Goal: Entertainment & Leisure: Consume media (video, audio)

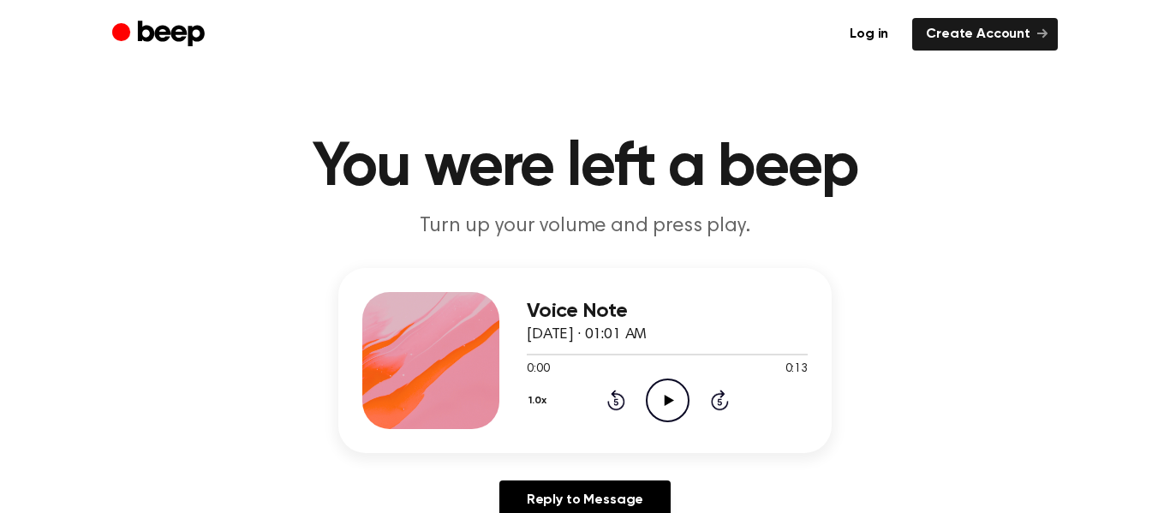
click at [684, 390] on icon "Play Audio" at bounding box center [668, 400] width 44 height 44
click at [661, 412] on icon "Play Audio" at bounding box center [668, 400] width 44 height 44
click at [681, 411] on icon "Pause Audio" at bounding box center [668, 400] width 44 height 44
click at [669, 408] on icon "Play Audio" at bounding box center [668, 400] width 44 height 44
click at [686, 410] on circle at bounding box center [667, 400] width 42 height 42
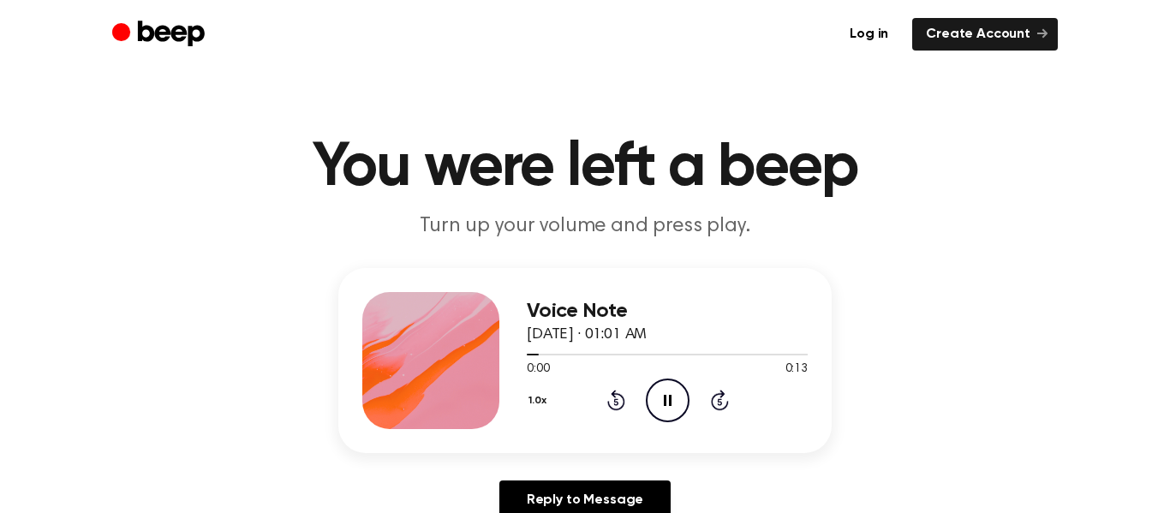
click at [688, 413] on icon "Pause Audio" at bounding box center [668, 400] width 44 height 44
click at [685, 404] on icon "Play Audio" at bounding box center [668, 400] width 44 height 44
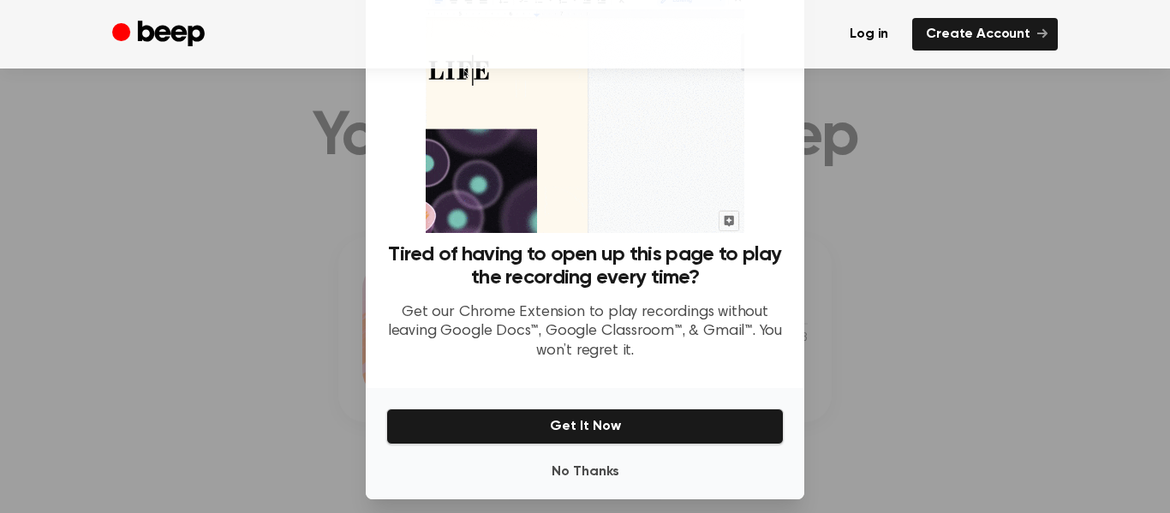
scroll to position [94, 0]
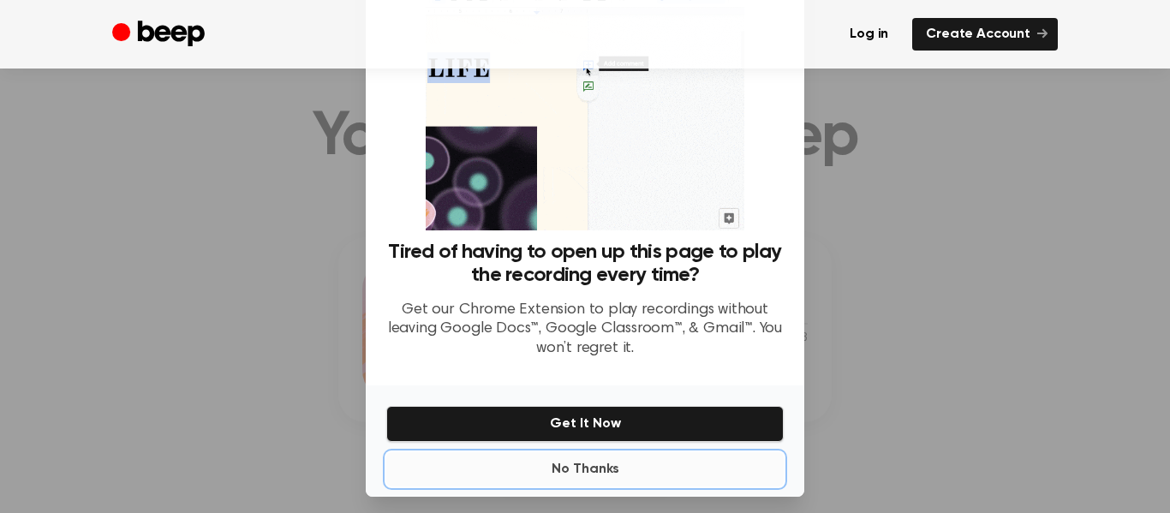
click at [646, 469] on button "No Thanks" at bounding box center [584, 469] width 397 height 34
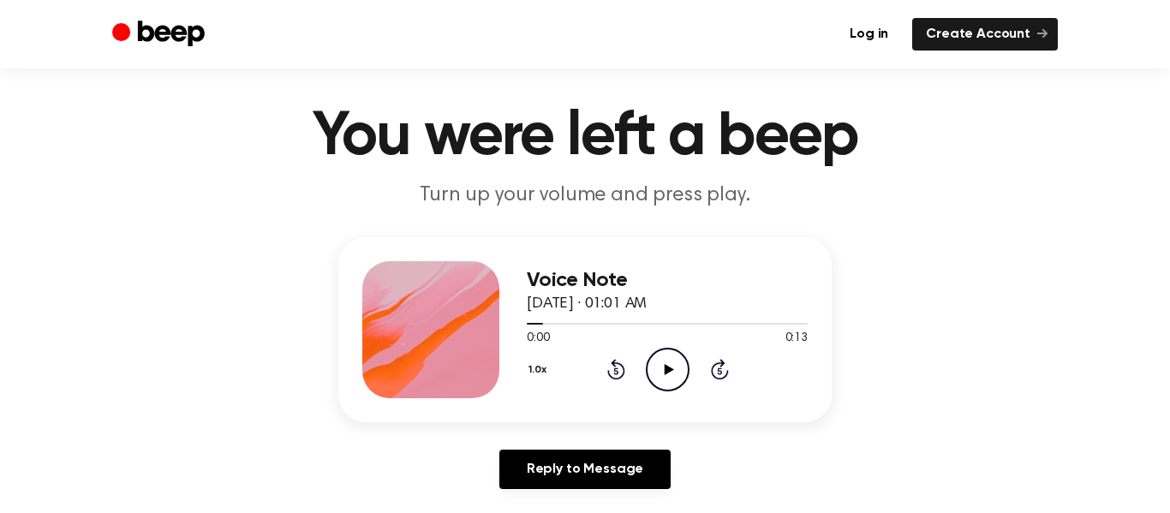
click at [681, 372] on icon "Play Audio" at bounding box center [668, 370] width 44 height 44
click at [675, 377] on icon "Pause Audio" at bounding box center [668, 370] width 44 height 44
click at [672, 364] on icon "Play Audio" at bounding box center [668, 370] width 44 height 44
click at [673, 366] on icon "Pause Audio" at bounding box center [668, 370] width 44 height 44
click at [670, 373] on icon "Play Audio" at bounding box center [668, 370] width 44 height 44
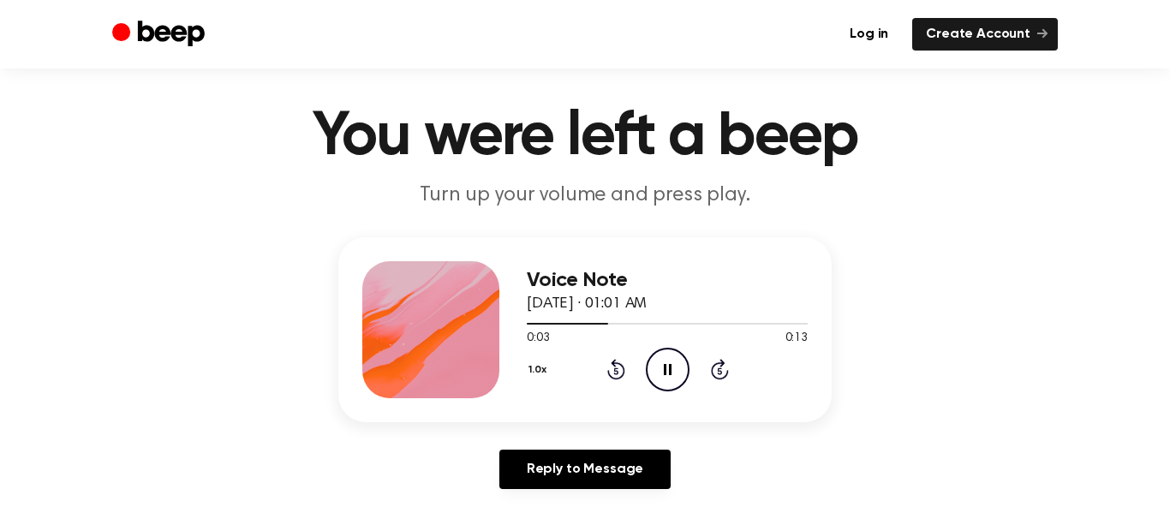
click at [669, 377] on icon "Pause Audio" at bounding box center [668, 370] width 44 height 44
click at [674, 372] on icon "Play Audio" at bounding box center [668, 370] width 44 height 44
click at [681, 375] on icon "Play Audio" at bounding box center [668, 370] width 44 height 44
click at [670, 378] on icon "Pause Audio" at bounding box center [668, 370] width 44 height 44
click at [671, 378] on icon "Play Audio" at bounding box center [668, 370] width 44 height 44
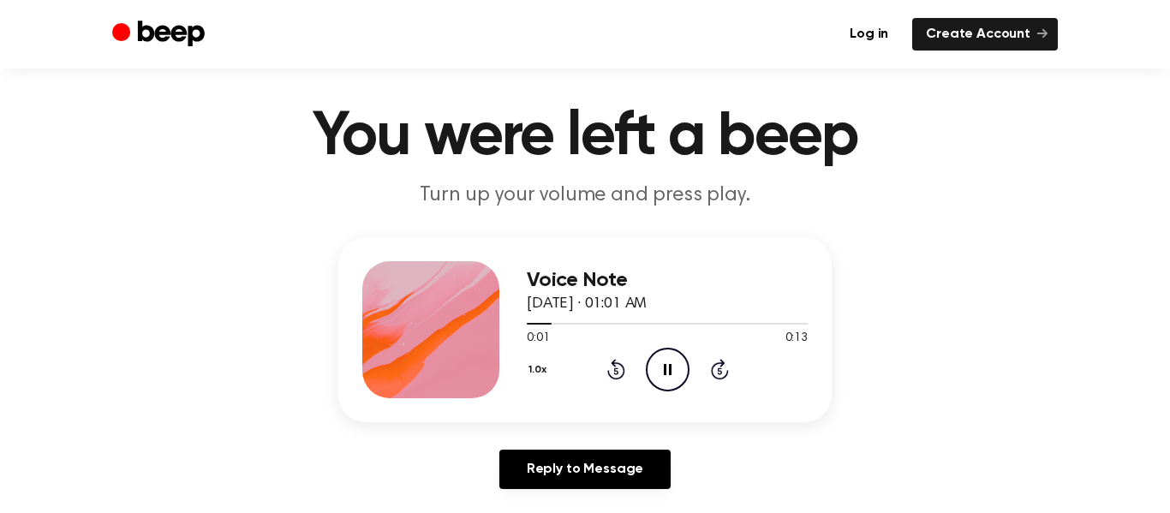
click at [674, 380] on icon "Pause Audio" at bounding box center [668, 370] width 44 height 44
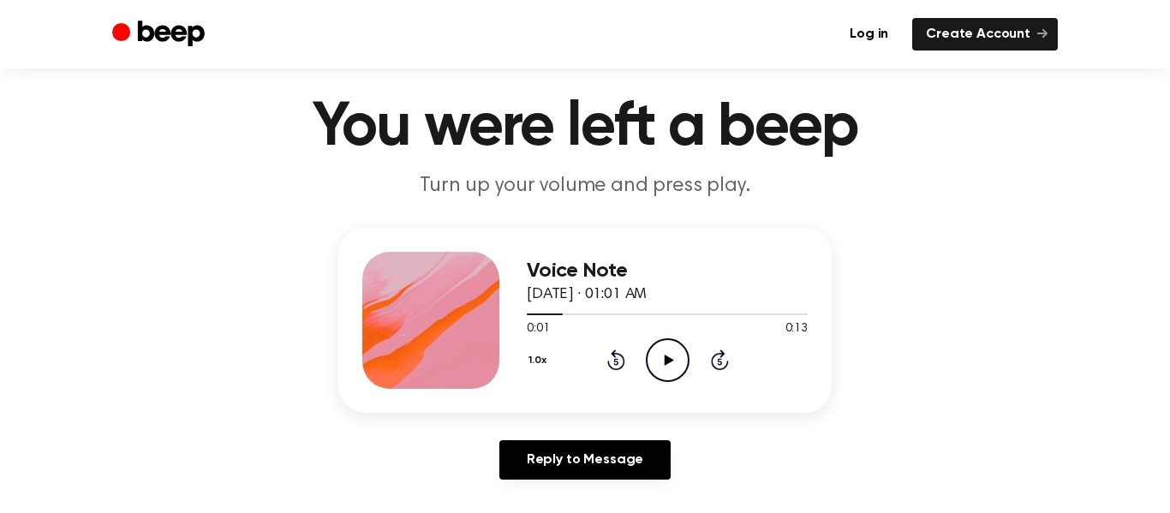
click at [667, 357] on icon at bounding box center [668, 359] width 9 height 11
click at [664, 359] on icon at bounding box center [668, 359] width 8 height 11
click at [664, 366] on icon "Play Audio" at bounding box center [668, 360] width 44 height 44
click at [673, 366] on icon "Pause Audio" at bounding box center [668, 360] width 44 height 44
click at [676, 359] on icon "Play Audio" at bounding box center [668, 360] width 44 height 44
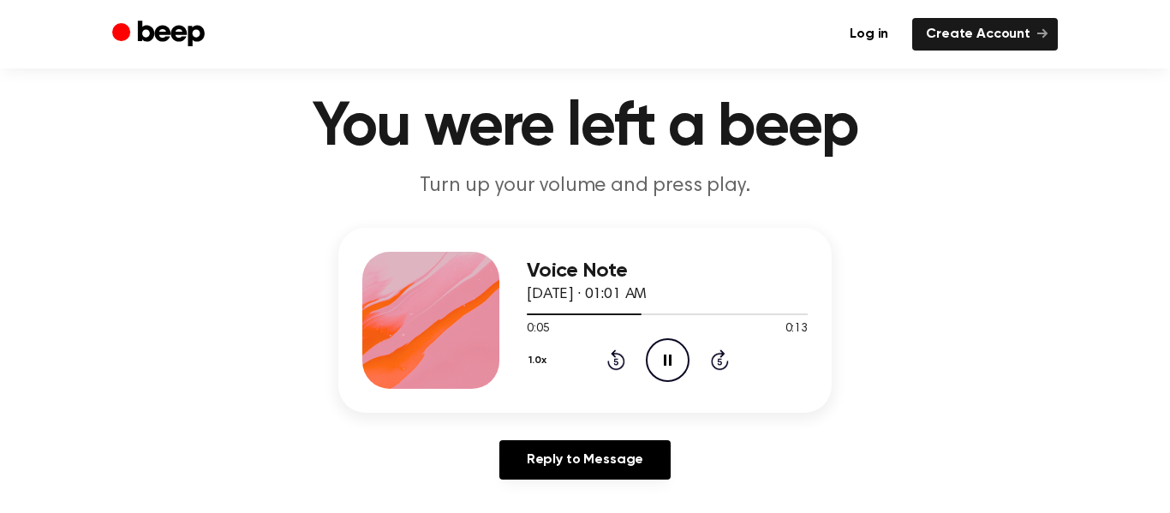
click at [672, 357] on icon "Pause Audio" at bounding box center [668, 360] width 44 height 44
click at [672, 367] on icon "Play Audio" at bounding box center [668, 360] width 44 height 44
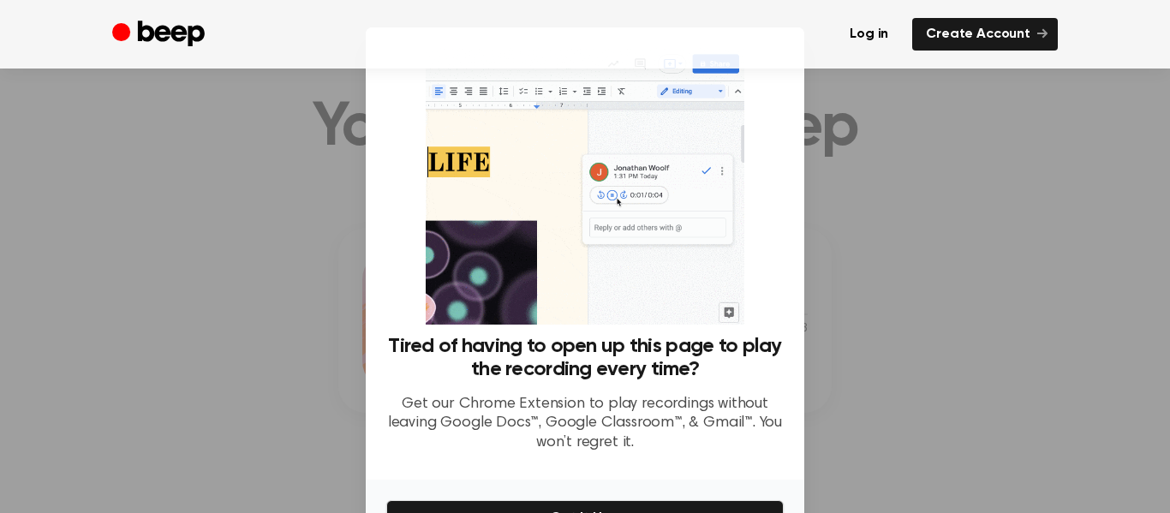
click at [930, 299] on div at bounding box center [585, 256] width 1170 height 513
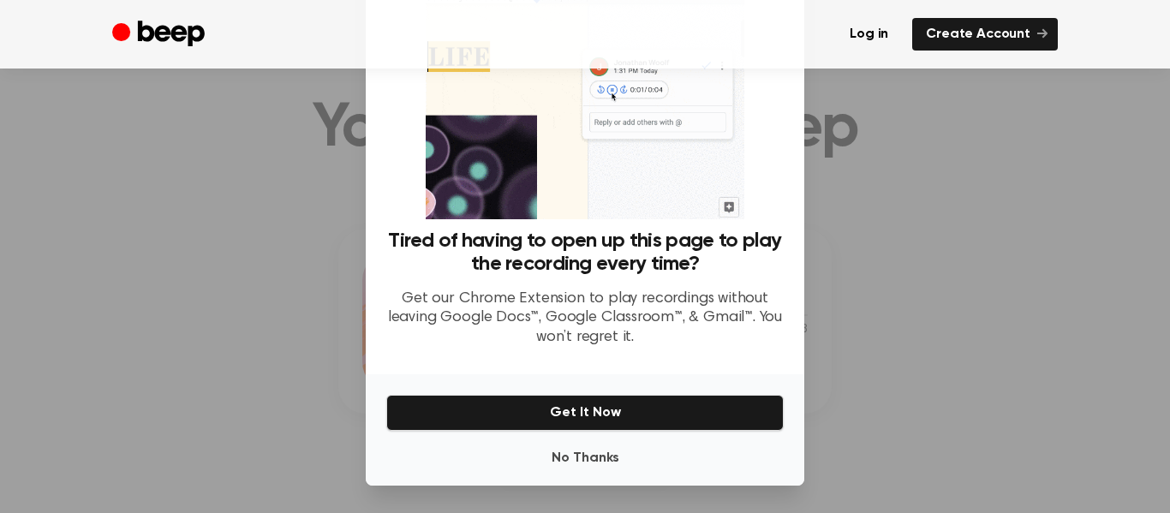
scroll to position [104, 0]
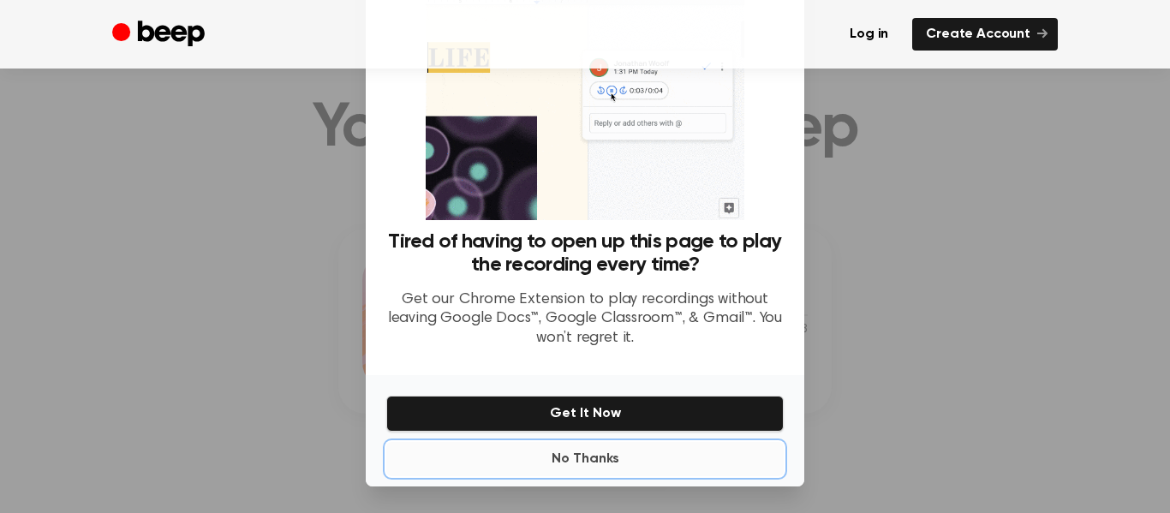
click at [658, 461] on button "No Thanks" at bounding box center [584, 459] width 397 height 34
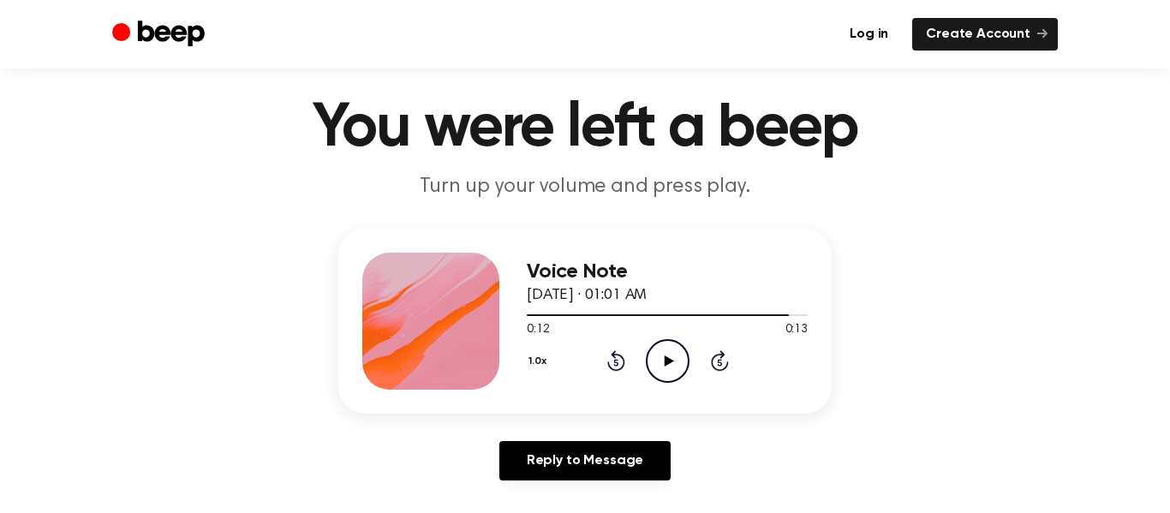
click at [676, 371] on icon "Play Audio" at bounding box center [668, 361] width 44 height 44
click at [624, 364] on icon at bounding box center [616, 360] width 18 height 21
click at [625, 369] on div "1.0x Rewind 5 seconds Play Audio Skip 5 seconds" at bounding box center [667, 361] width 281 height 44
click at [617, 363] on icon at bounding box center [615, 363] width 4 height 7
click at [616, 362] on icon at bounding box center [615, 363] width 4 height 7
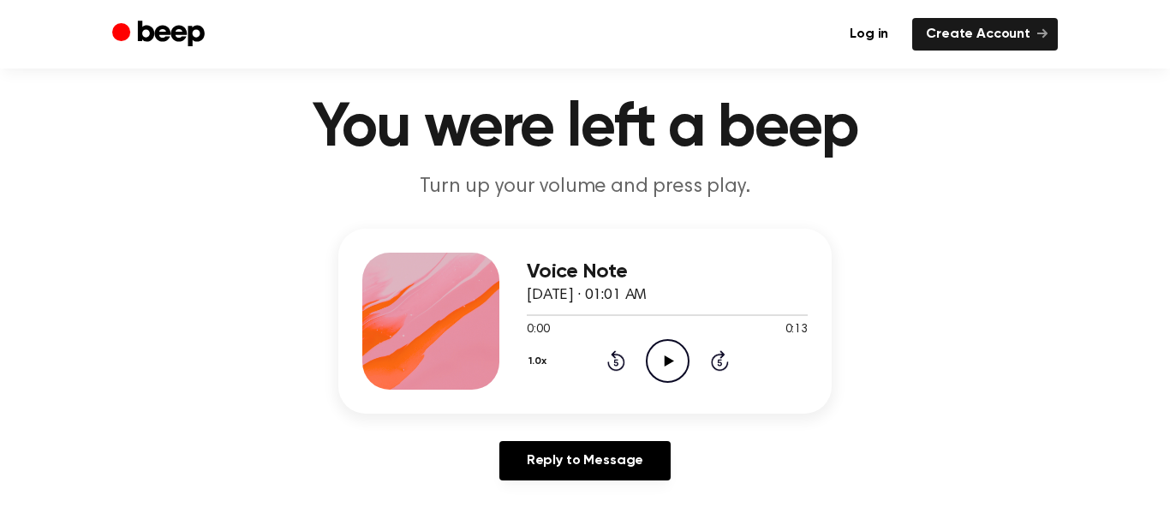
click at [719, 362] on icon at bounding box center [719, 363] width 4 height 7
click at [721, 368] on icon "Skip 5 seconds" at bounding box center [719, 360] width 19 height 22
click at [720, 368] on icon "Skip 5 seconds" at bounding box center [719, 360] width 19 height 22
